Goal: Check status: Check status

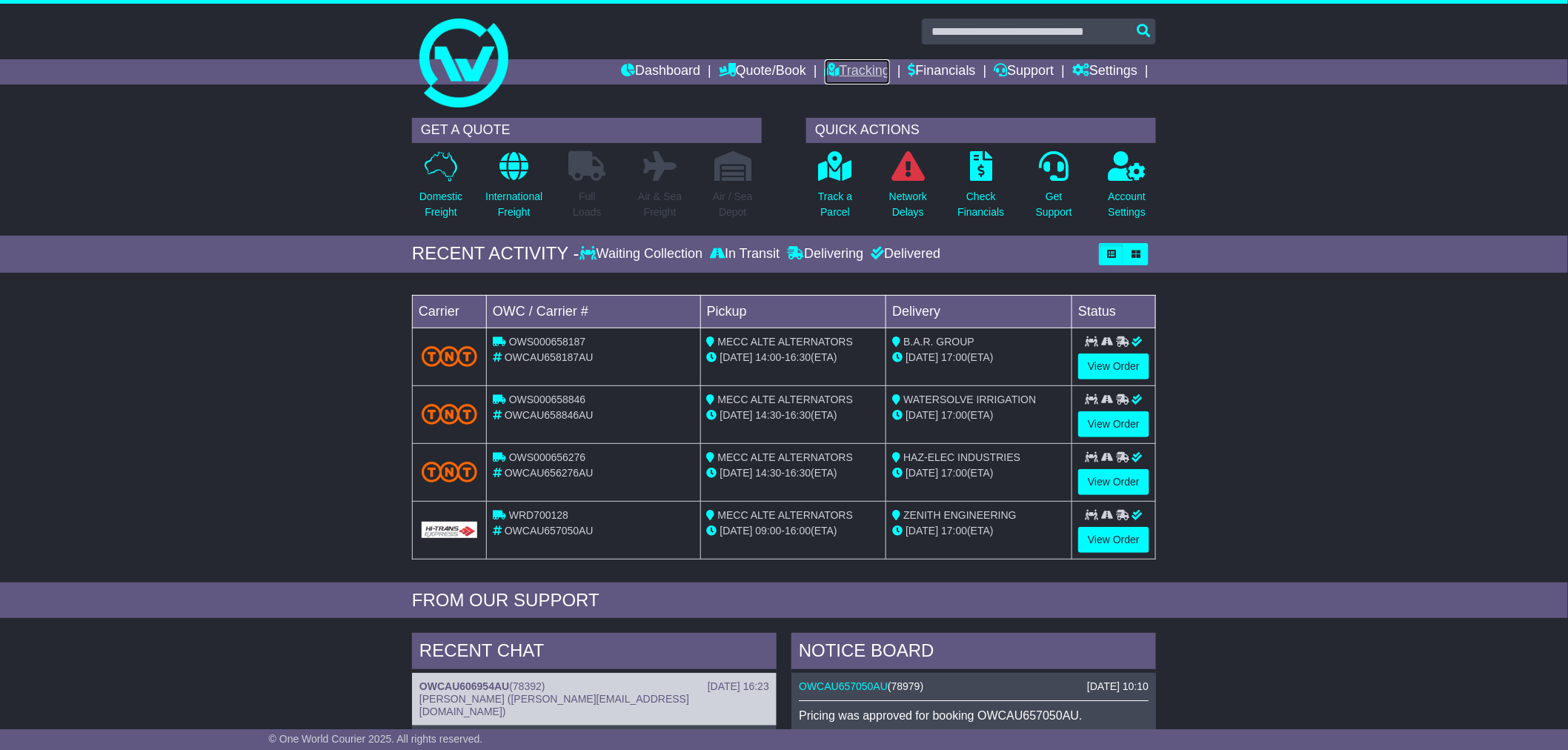
click at [858, 71] on link "Tracking" at bounding box center [857, 72] width 66 height 25
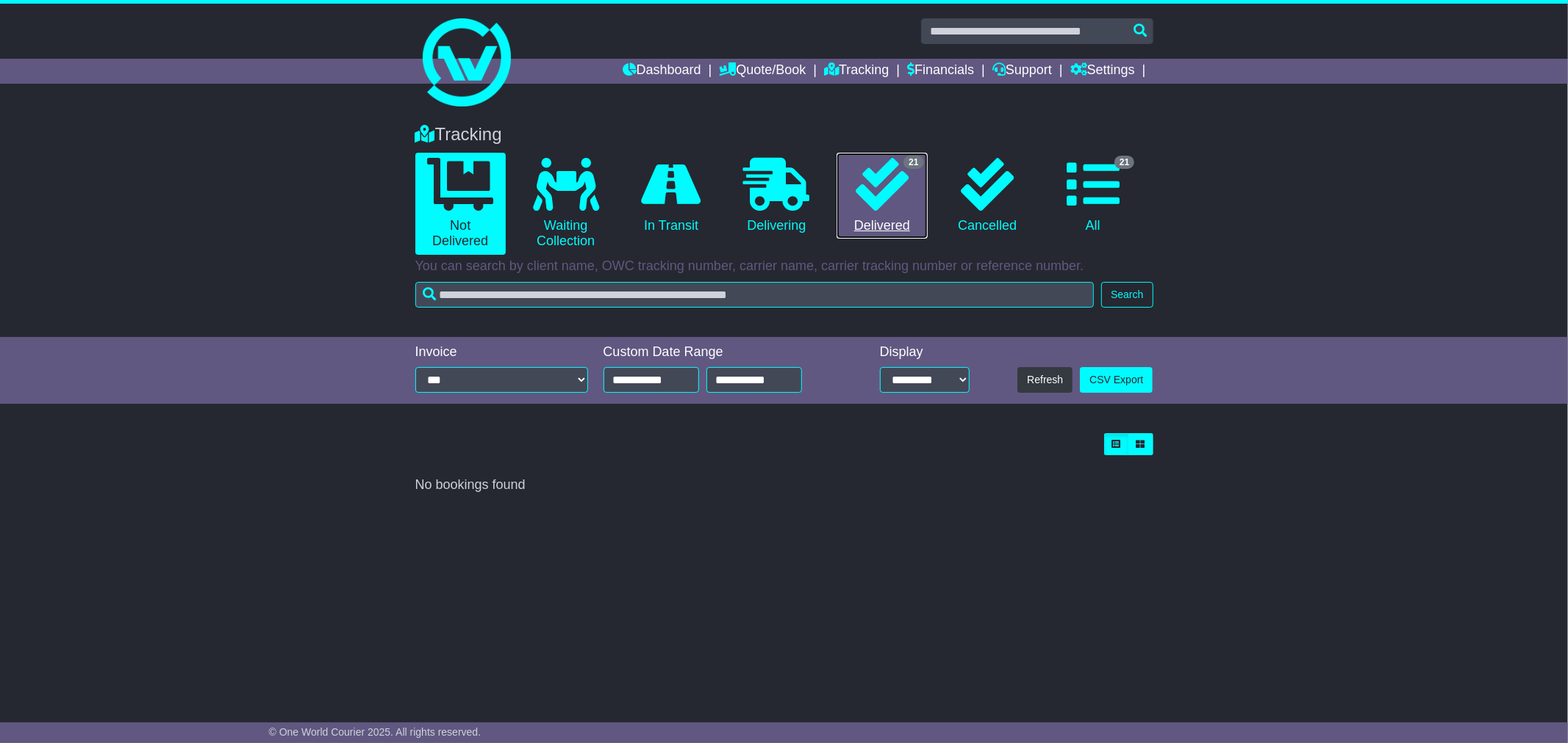
click at [904, 199] on icon at bounding box center [882, 185] width 53 height 53
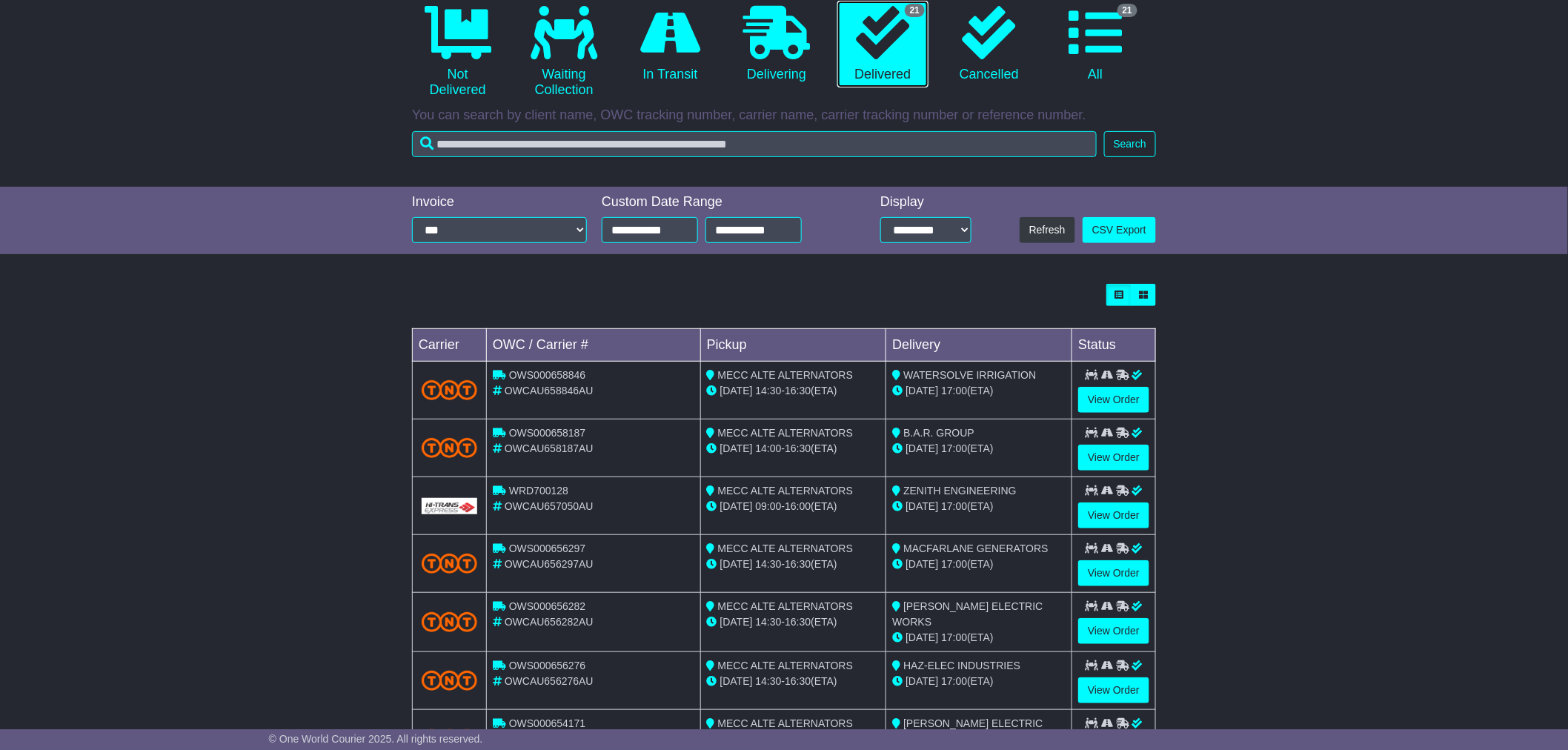
scroll to position [165, 0]
